Goal: Information Seeking & Learning: Learn about a topic

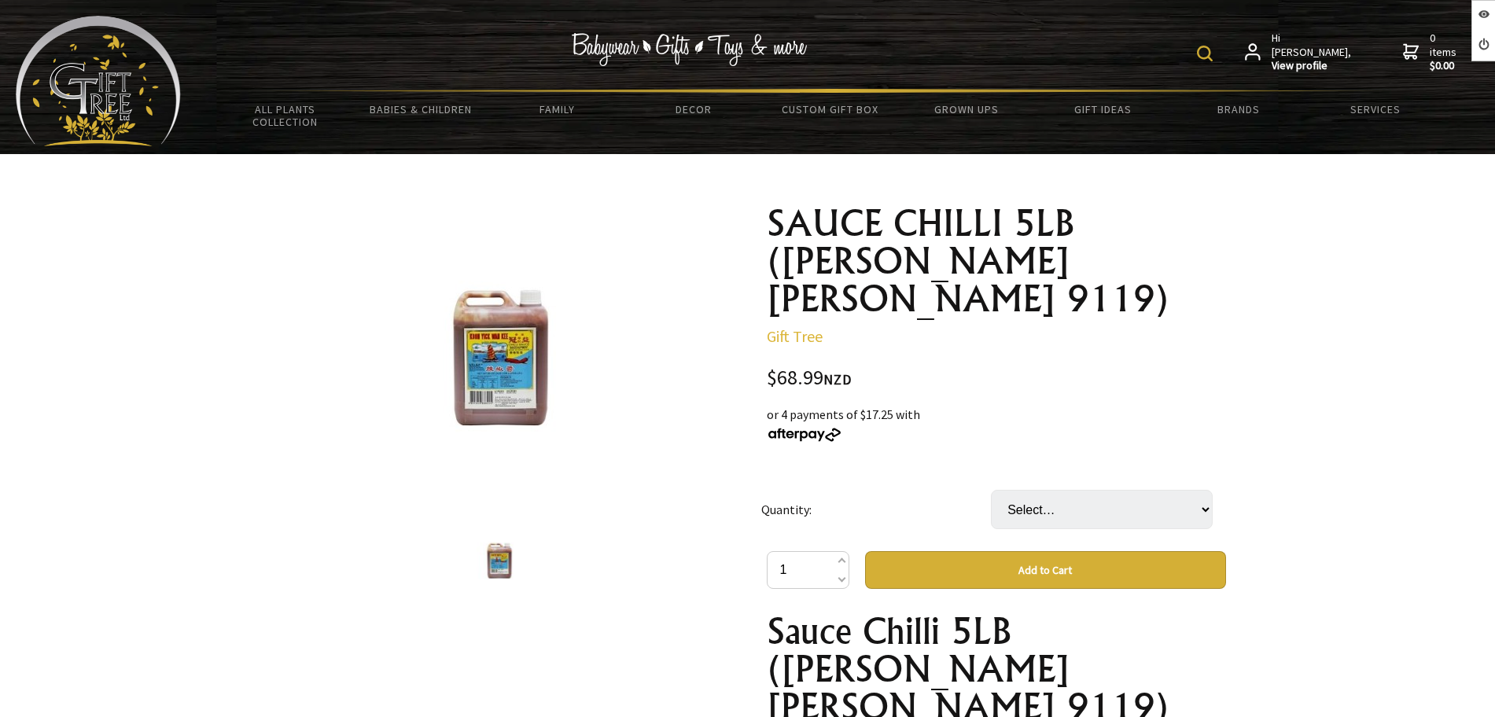
click at [573, 366] on img at bounding box center [499, 357] width 264 height 229
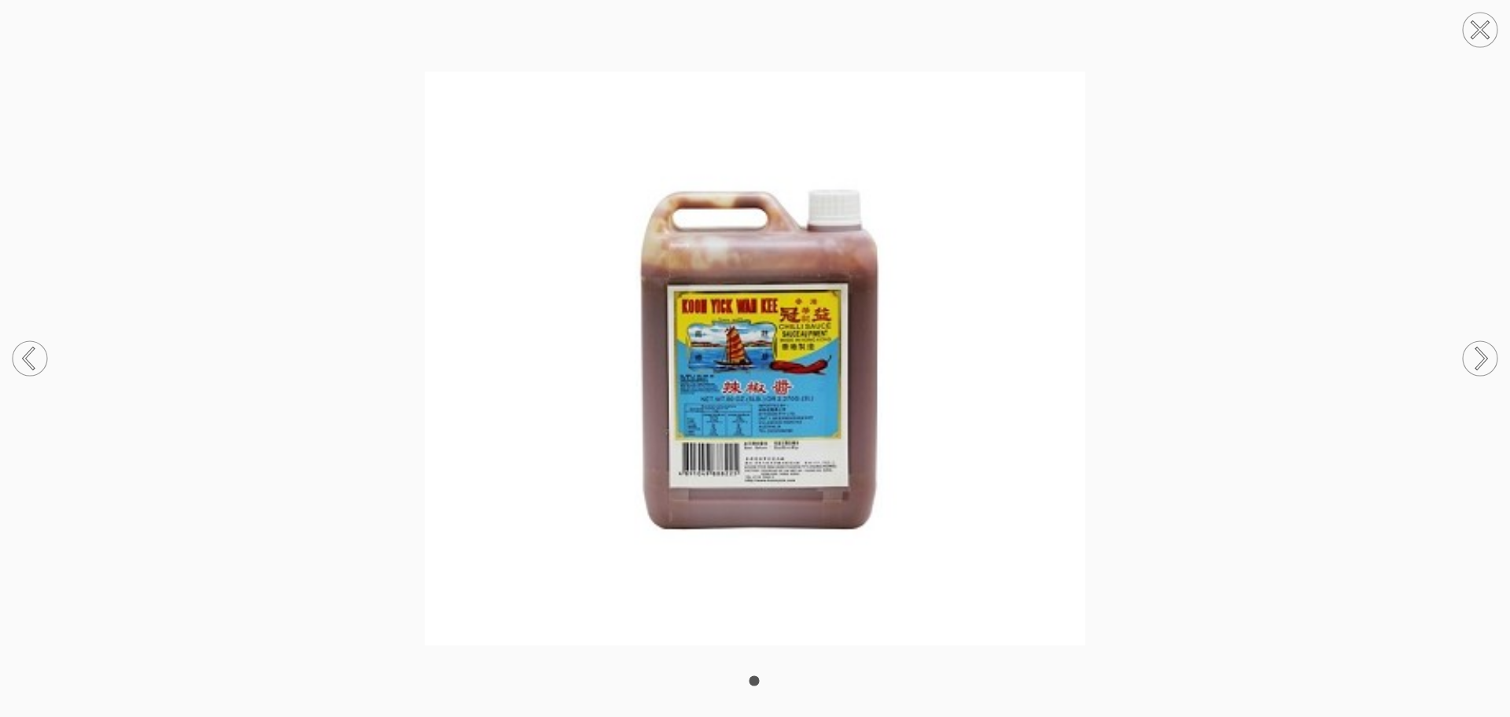
click at [921, 325] on img at bounding box center [755, 359] width 1510 height 574
click at [1155, 308] on img at bounding box center [755, 359] width 1510 height 574
click at [1480, 38] on circle at bounding box center [1480, 30] width 35 height 35
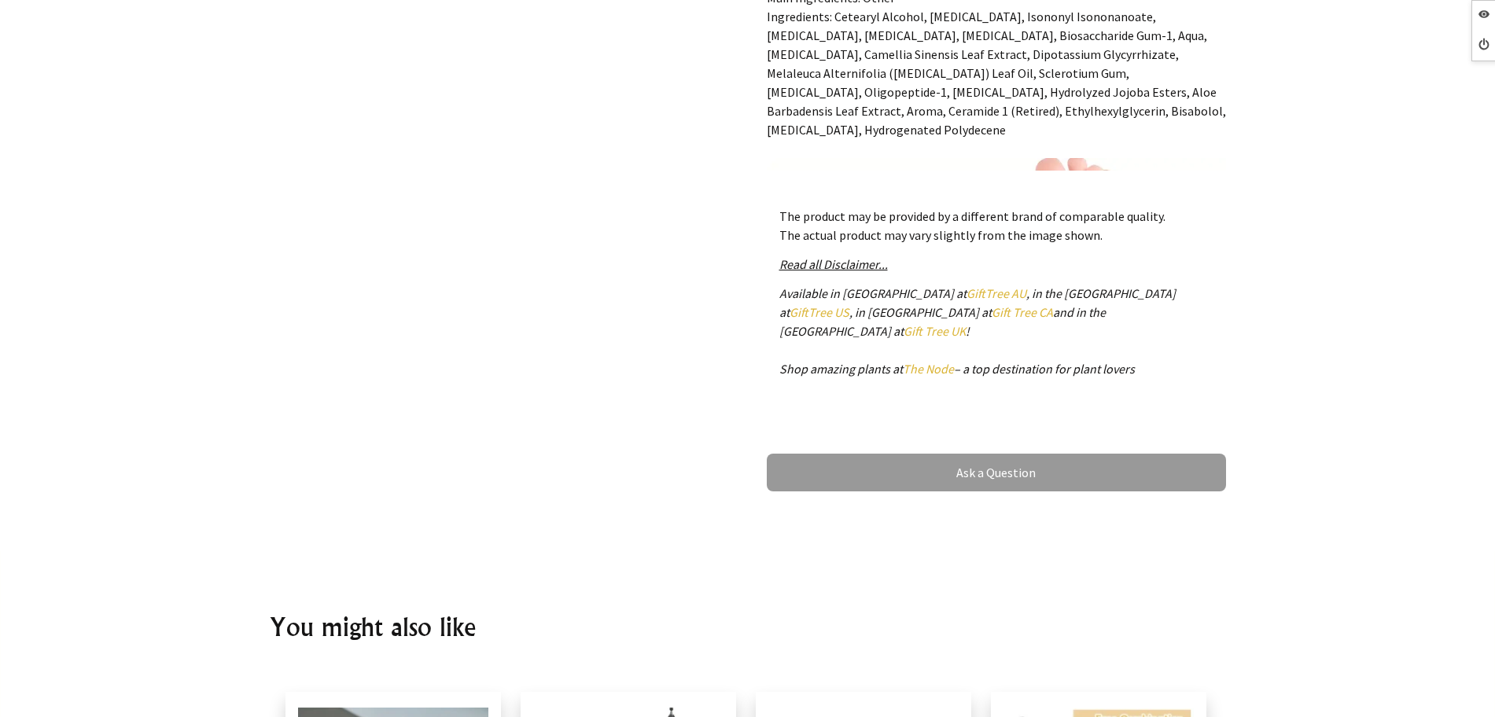
scroll to position [688, 0]
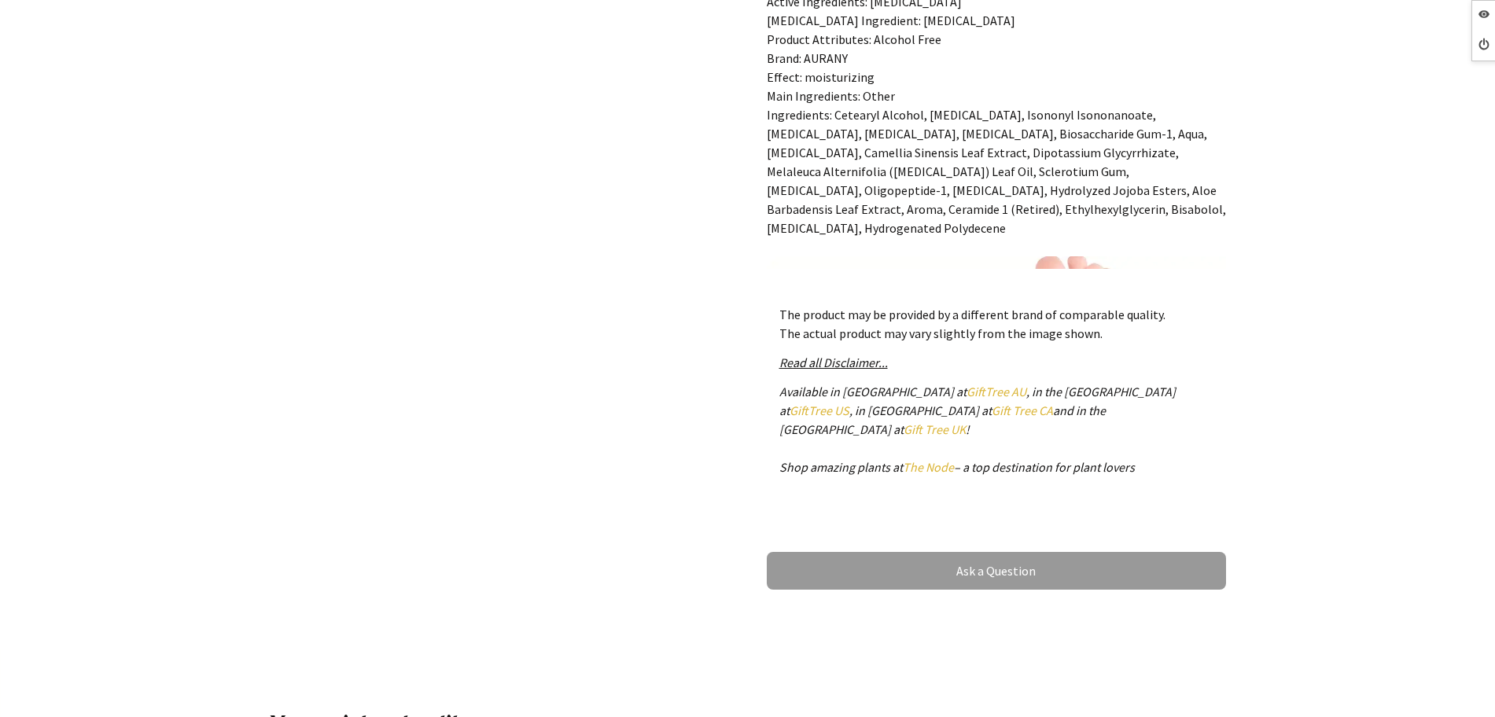
click at [863, 355] on em "Read all Disclaimer..." at bounding box center [834, 363] width 109 height 16
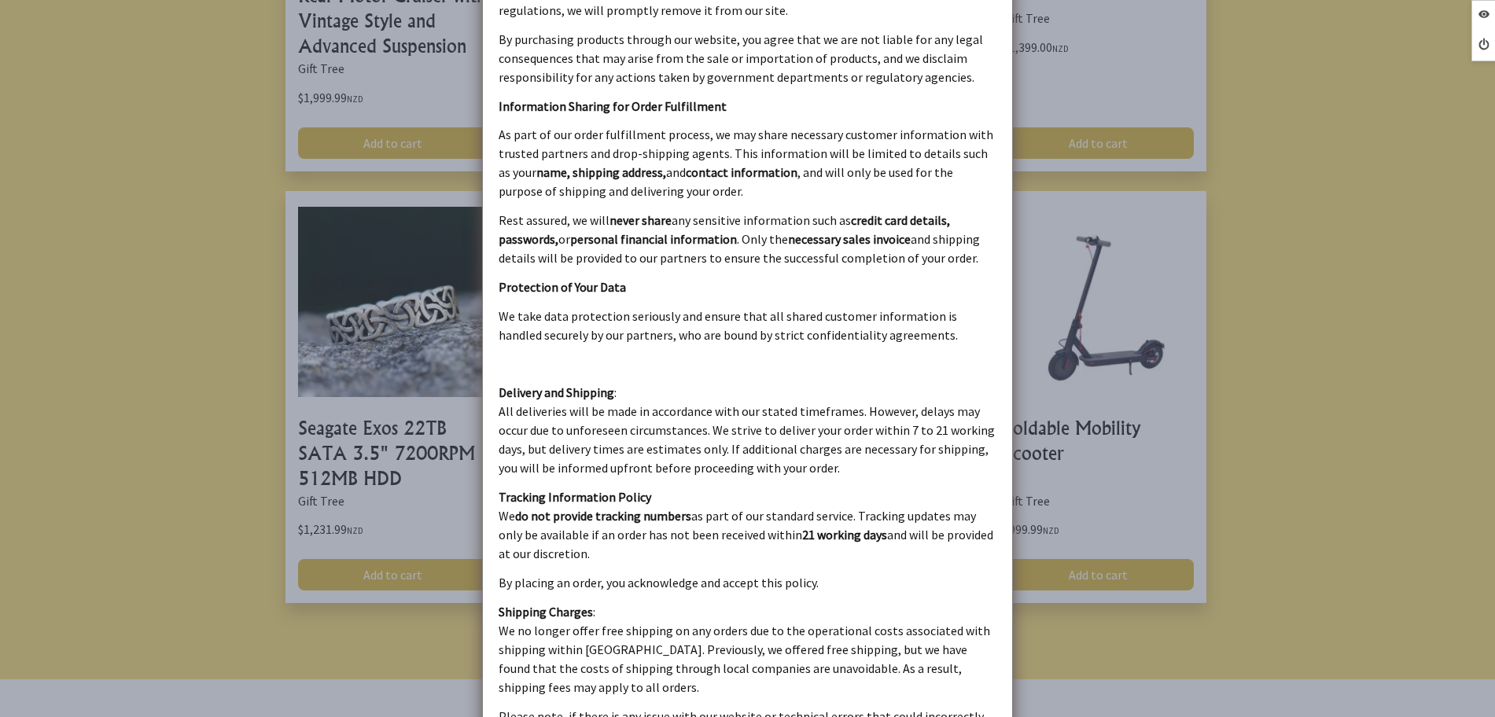
scroll to position [1770, 0]
